Goal: Find specific page/section: Find specific page/section

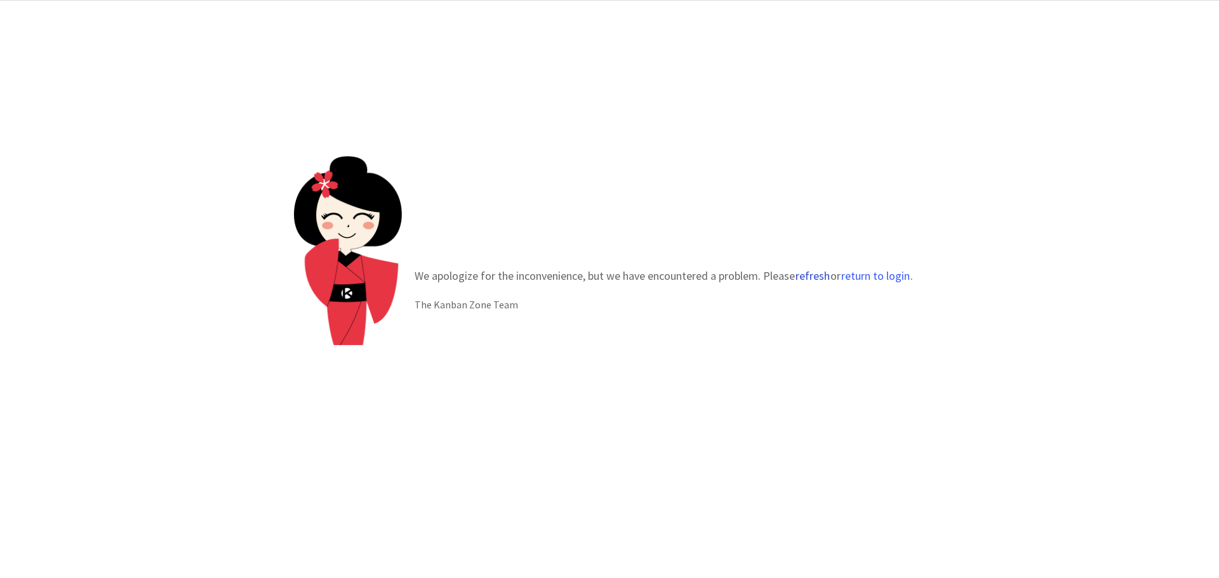
click at [822, 281] on button "refresh" at bounding box center [813, 276] width 36 height 13
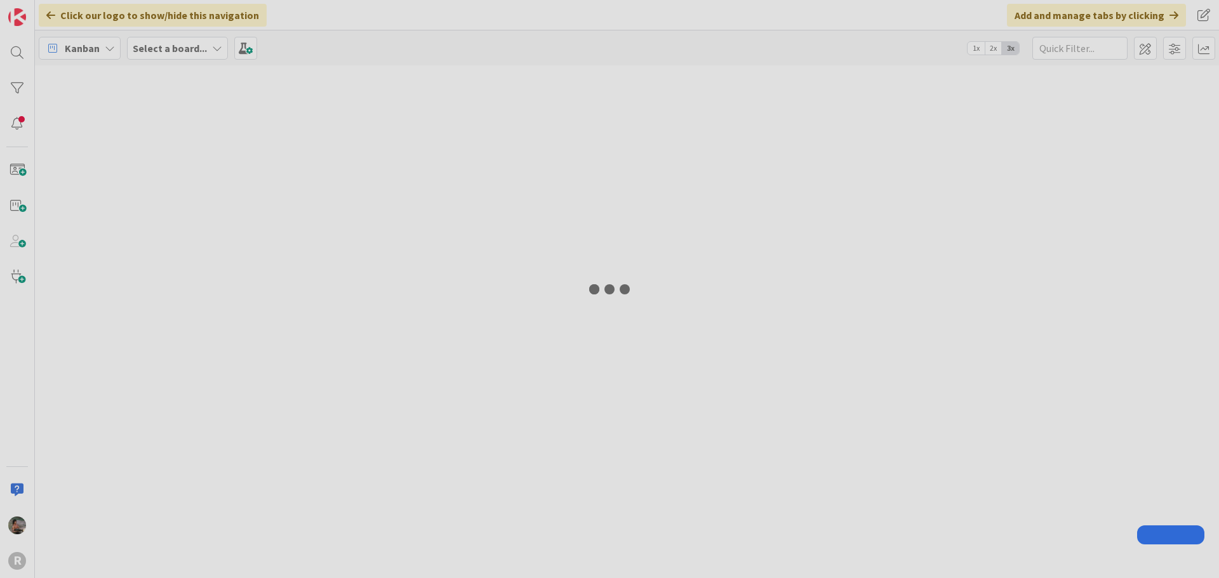
type input "lariza"
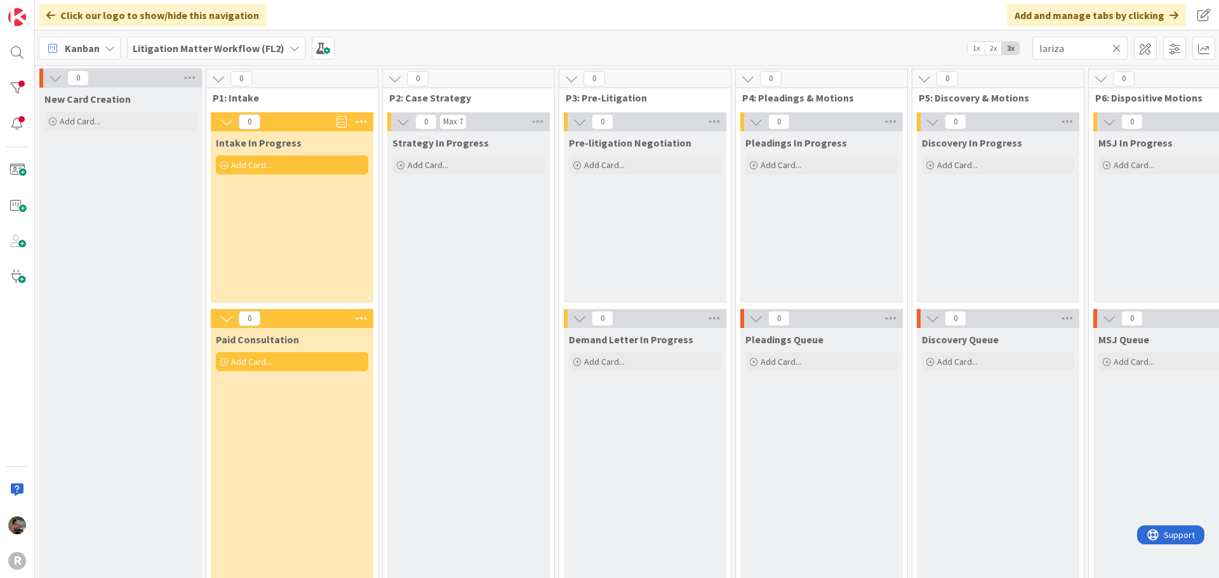
click at [110, 44] on icon at bounding box center [110, 48] width 10 height 10
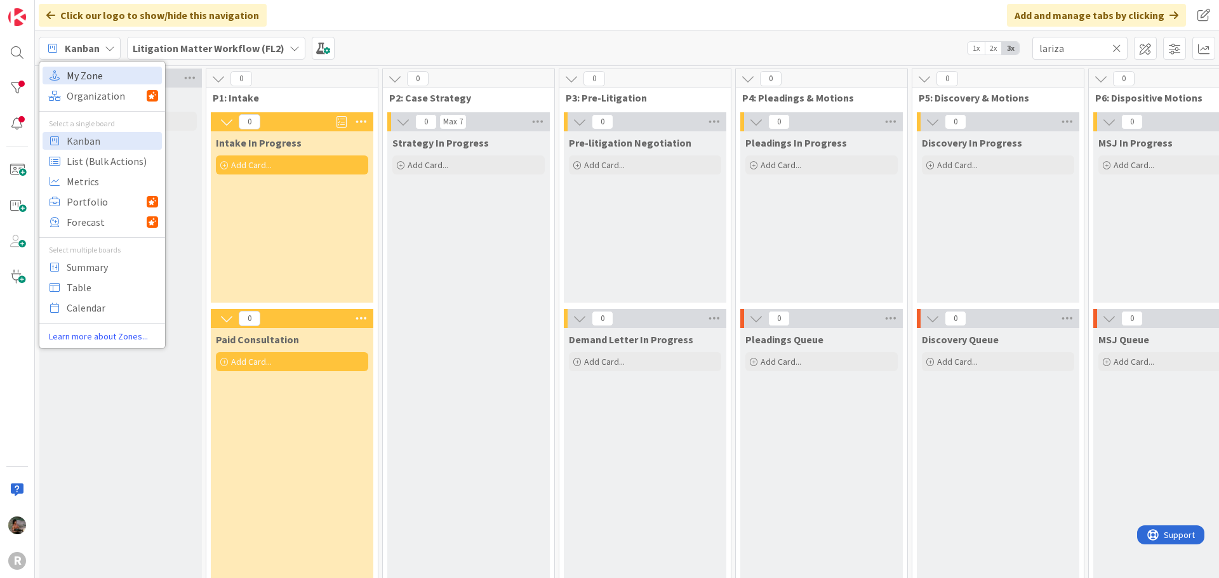
click at [106, 77] on span "My Zone" at bounding box center [112, 75] width 91 height 19
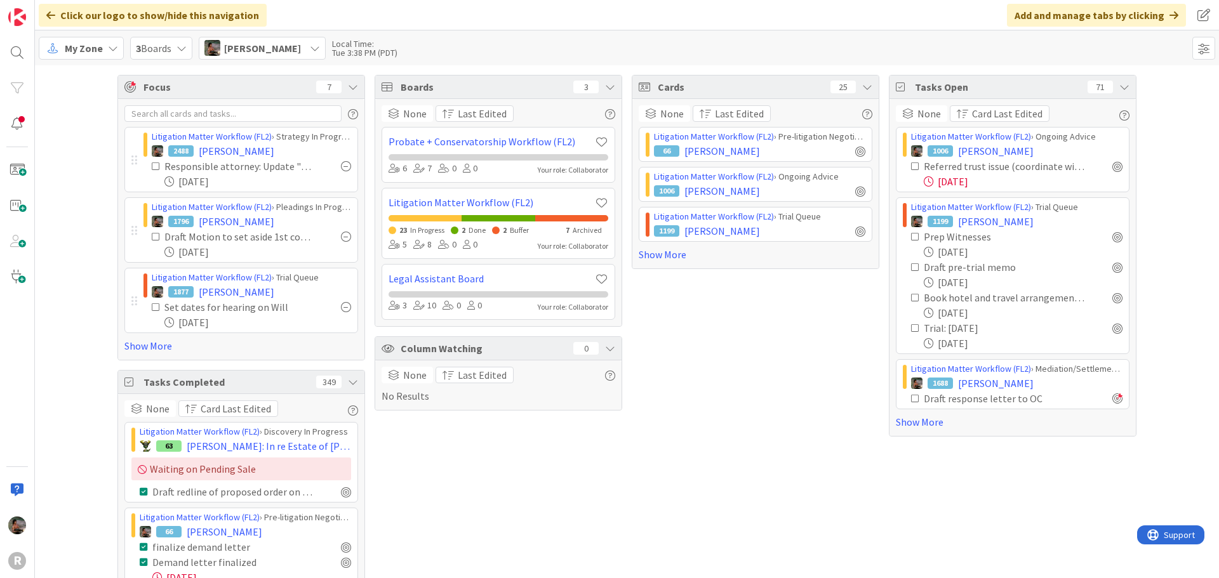
click at [868, 88] on div "Cards 25" at bounding box center [755, 87] width 246 height 23
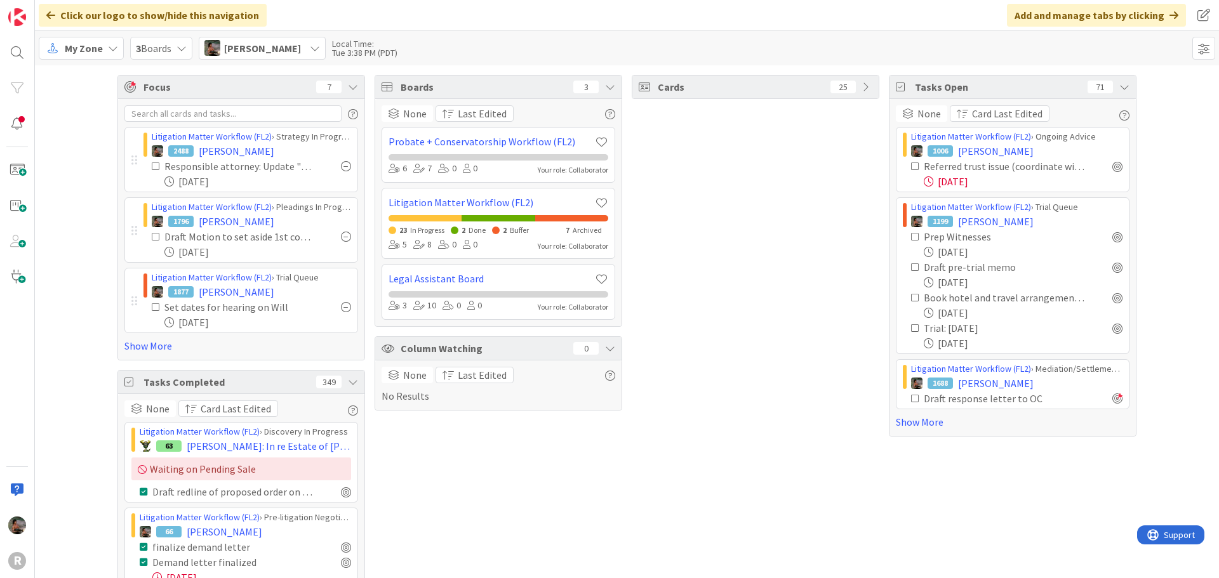
click at [865, 87] on icon at bounding box center [867, 87] width 10 height 10
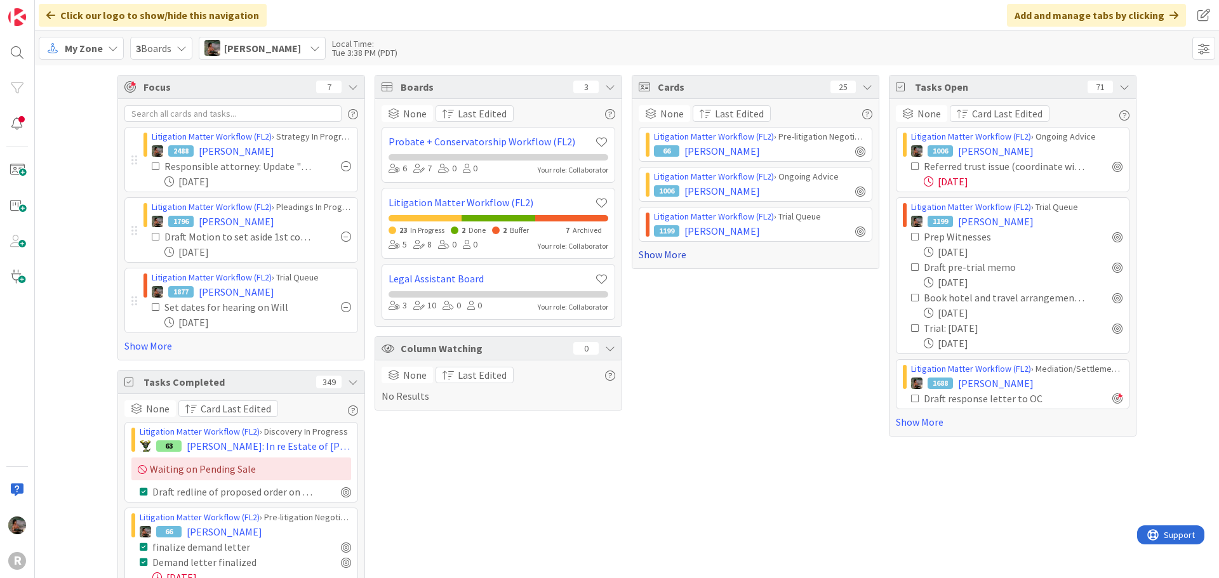
click at [651, 258] on link "Show More" at bounding box center [756, 254] width 234 height 15
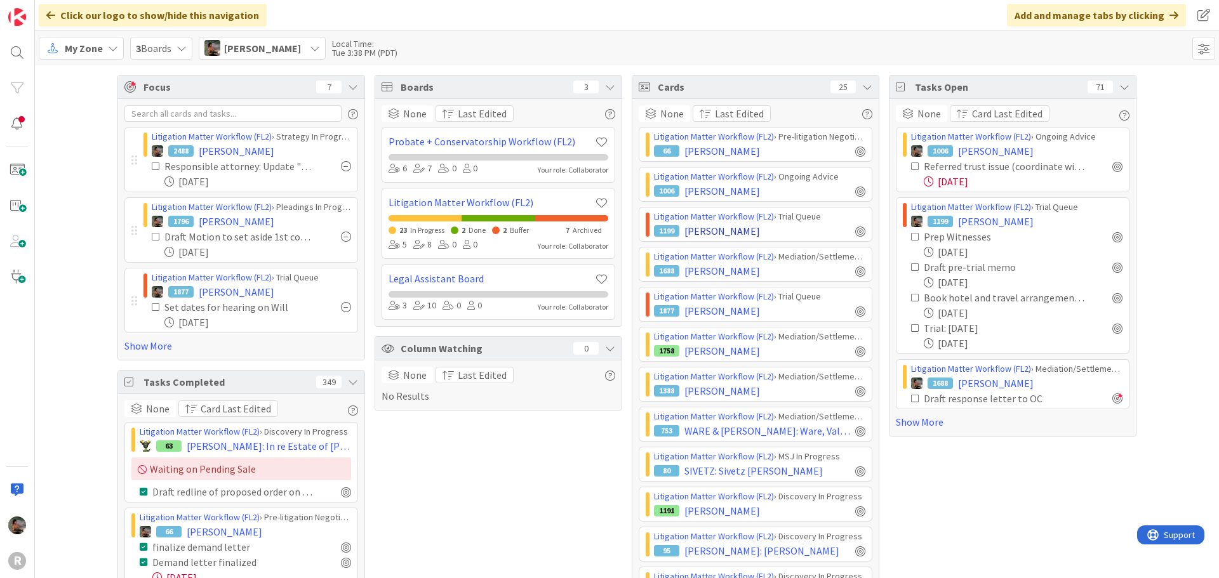
click at [781, 233] on div "1199 HOLM, Caleb" at bounding box center [759, 230] width 211 height 15
